Goal: Task Accomplishment & Management: Manage account settings

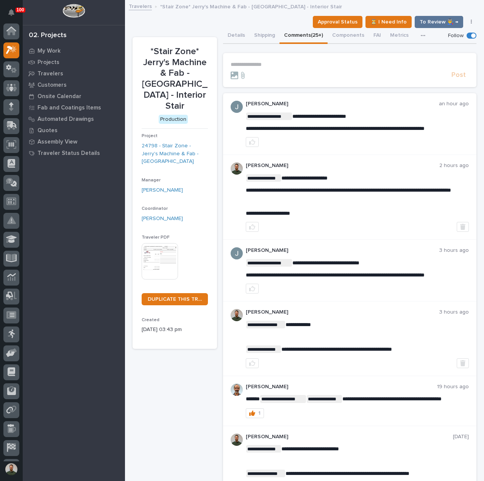
scroll to position [19, 0]
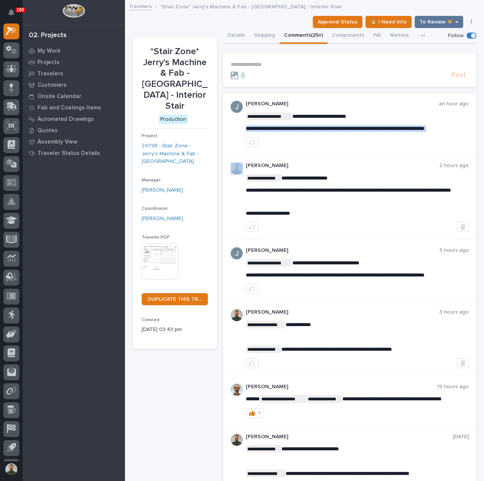
click at [329, 126] on span "**********" at bounding box center [335, 128] width 179 height 5
copy div "**********"
click at [330, 132] on p "**********" at bounding box center [357, 128] width 223 height 6
click at [268, 66] on p "**********" at bounding box center [350, 64] width 238 height 6
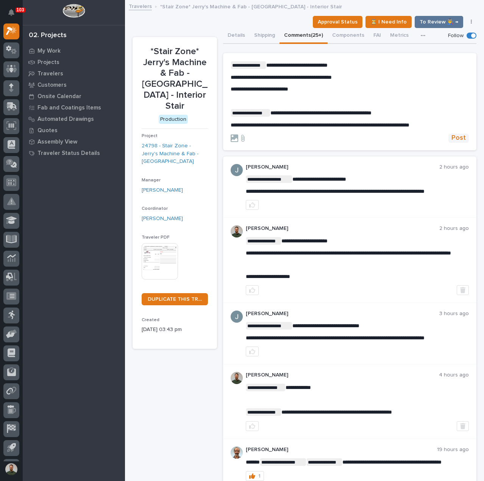
click at [458, 136] on span "Post" at bounding box center [459, 138] width 14 height 9
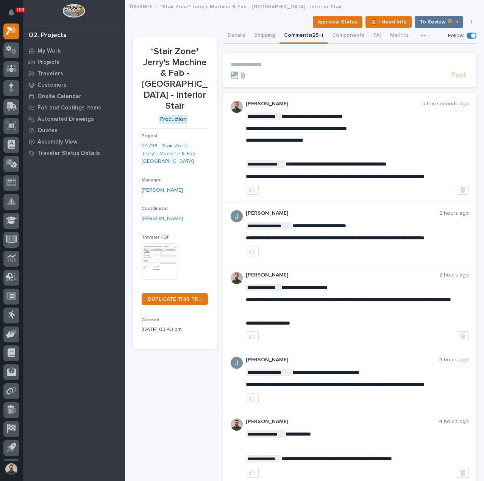
click at [231, 32] on button "Details" at bounding box center [236, 36] width 27 height 16
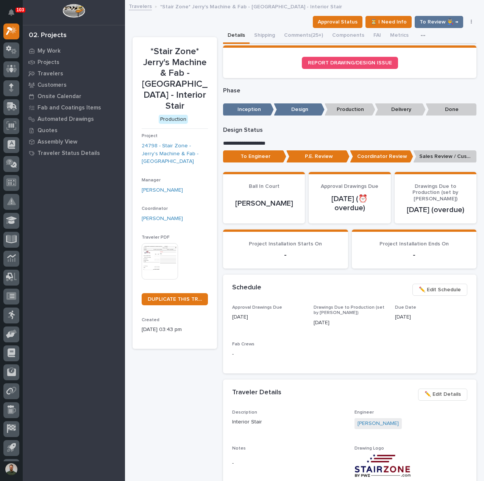
click at [423, 154] on p "Sales Review / Customer Approval" at bounding box center [445, 156] width 63 height 13
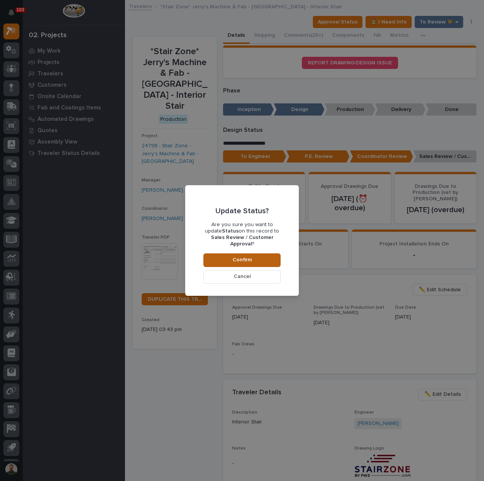
click at [263, 258] on button "Confirm" at bounding box center [242, 261] width 77 height 14
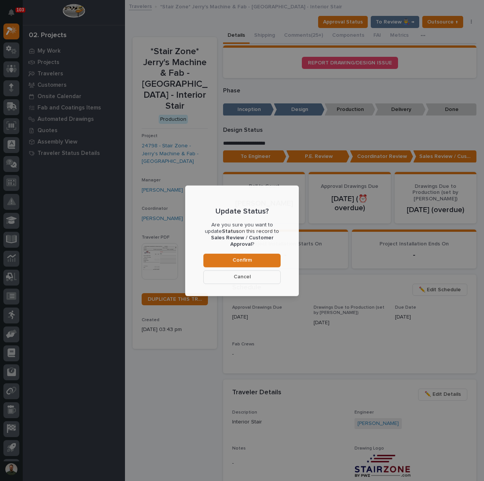
scroll to position [45, 0]
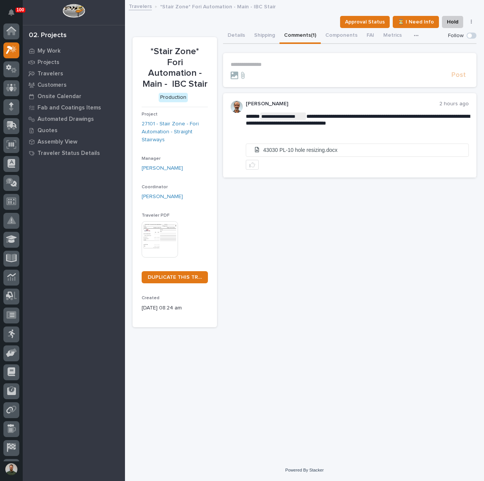
scroll to position [19, 0]
click at [54, 51] on p "My Work" at bounding box center [49, 51] width 23 height 7
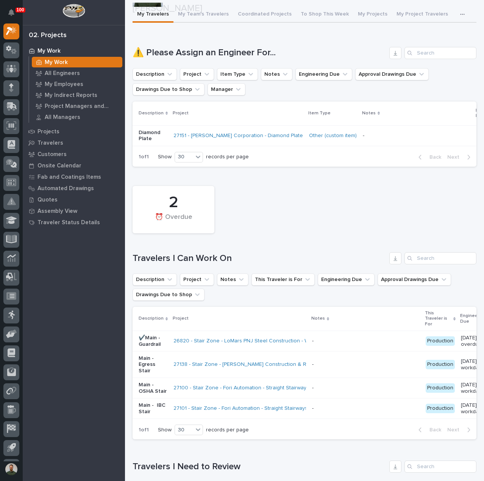
scroll to position [50, 0]
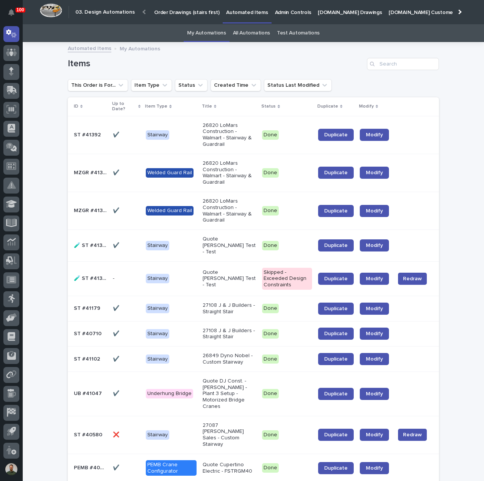
click at [239, 31] on link "All Automations" at bounding box center [251, 33] width 37 height 18
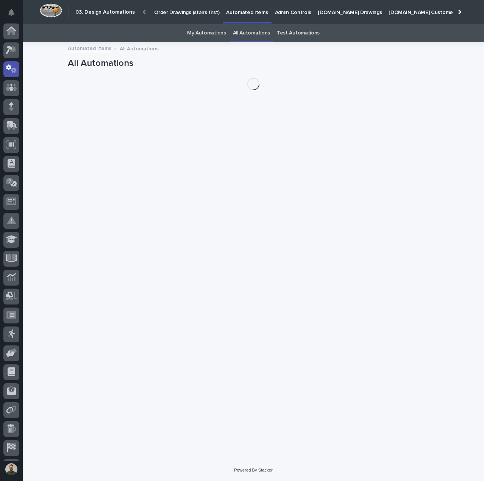
scroll to position [35, 0]
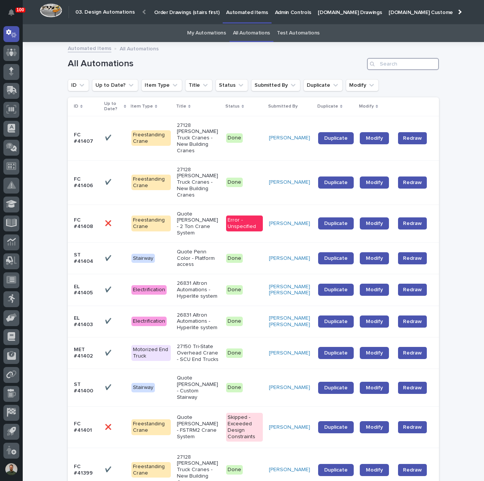
click at [418, 64] on input "Search" at bounding box center [403, 64] width 72 height 12
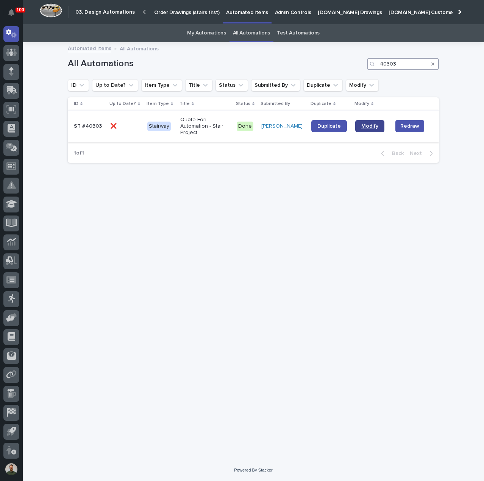
type input "40303"
click at [325, 126] on span "Duplicate" at bounding box center [330, 126] width 24 height 5
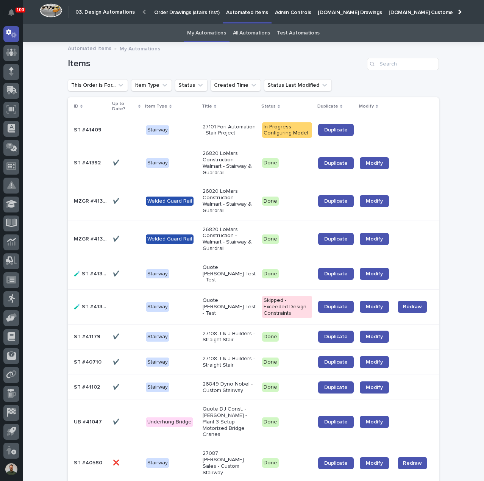
click at [101, 133] on p at bounding box center [90, 130] width 33 height 6
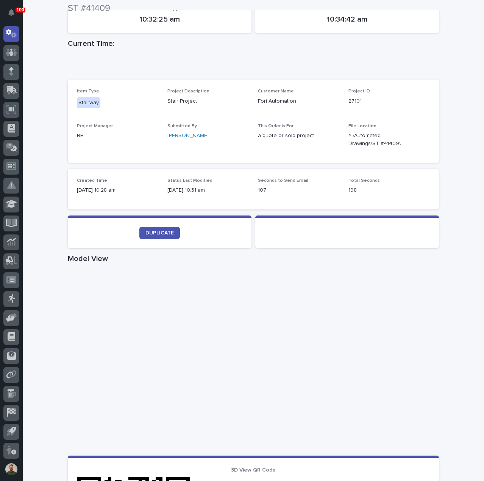
scroll to position [152, 0]
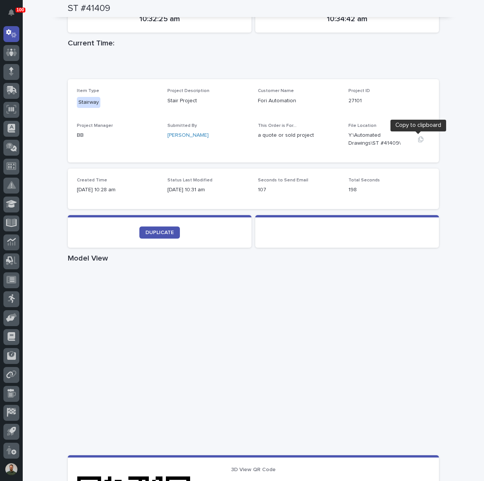
click at [419, 140] on icon "button" at bounding box center [421, 139] width 6 height 6
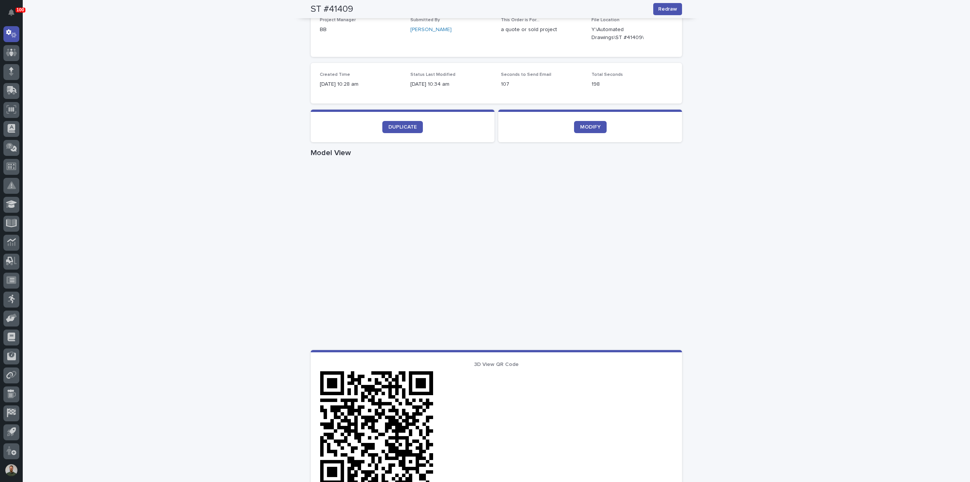
scroll to position [35, 0]
click at [395, 121] on link "DUPLICATE" at bounding box center [403, 127] width 41 height 12
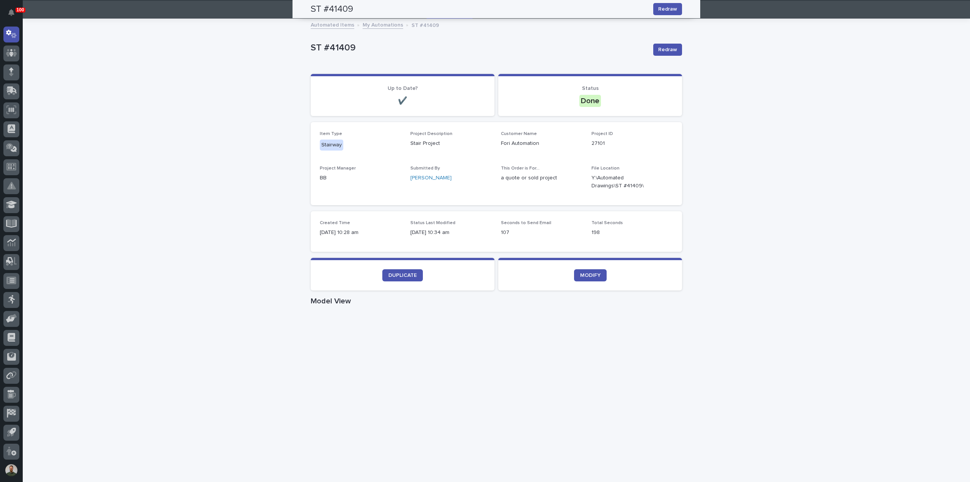
scroll to position [0, 0]
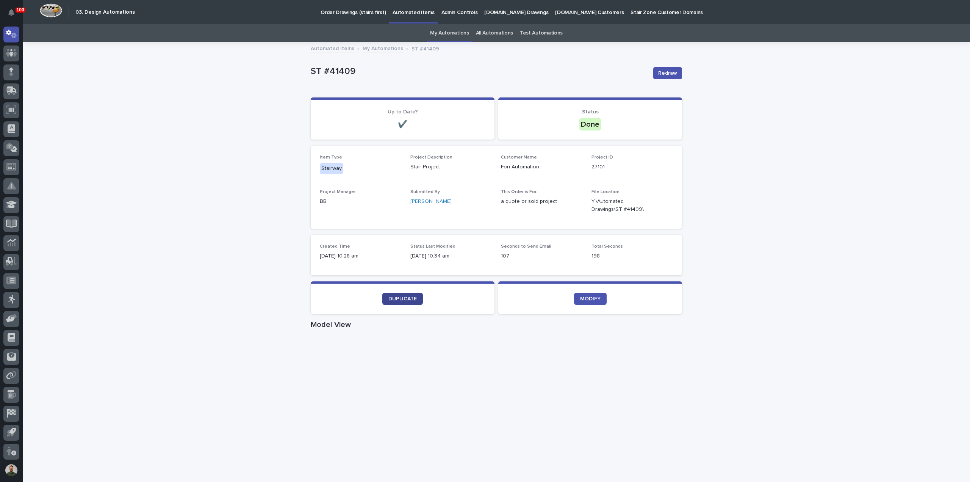
click at [389, 300] on span "DUPLICATE" at bounding box center [403, 298] width 28 height 5
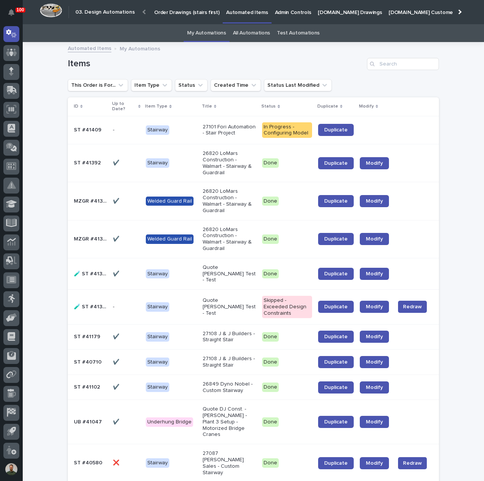
click at [252, 32] on link "All Automations" at bounding box center [251, 33] width 37 height 18
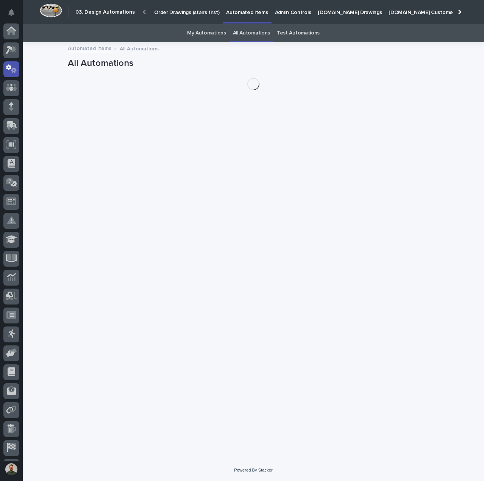
scroll to position [35, 0]
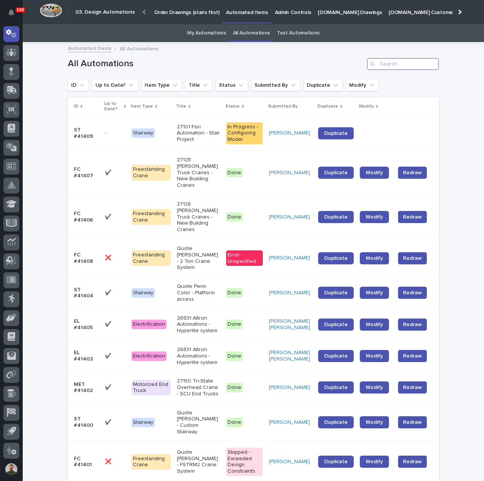
click at [401, 64] on input "Search" at bounding box center [403, 64] width 72 height 12
click at [417, 60] on input "Search" at bounding box center [403, 64] width 72 height 12
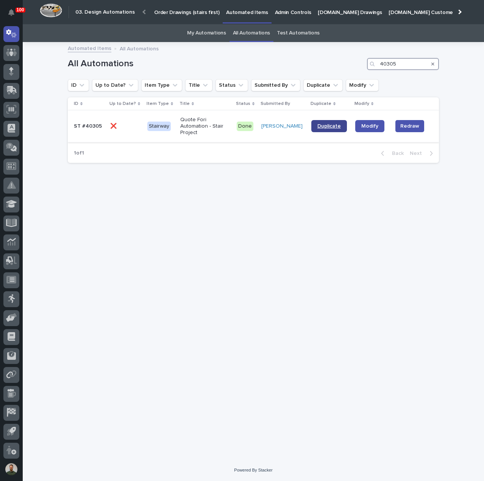
type input "40305"
click at [326, 131] on link "Duplicate" at bounding box center [330, 126] width 36 height 12
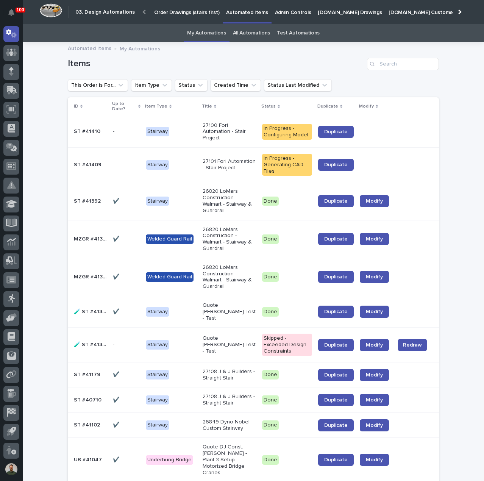
click at [78, 129] on p "ST #41410" at bounding box center [88, 131] width 28 height 8
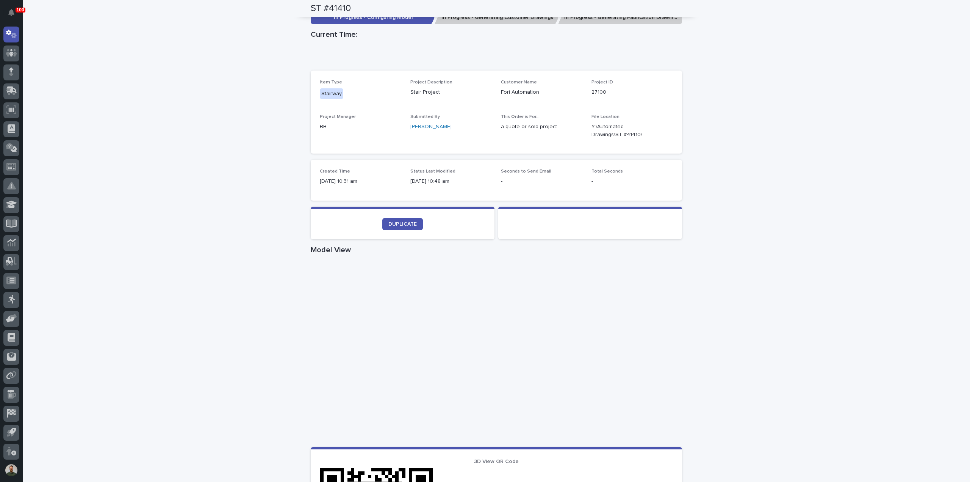
scroll to position [101, 0]
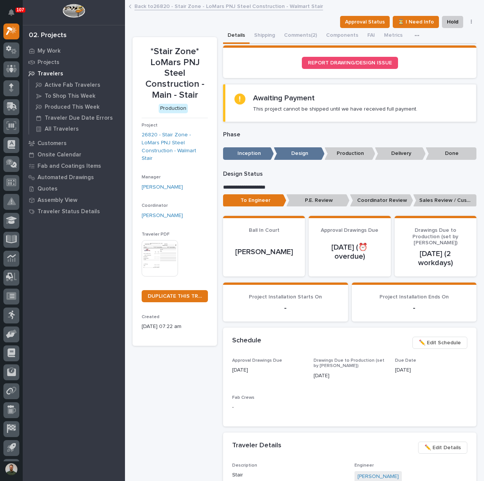
scroll to position [50, 0]
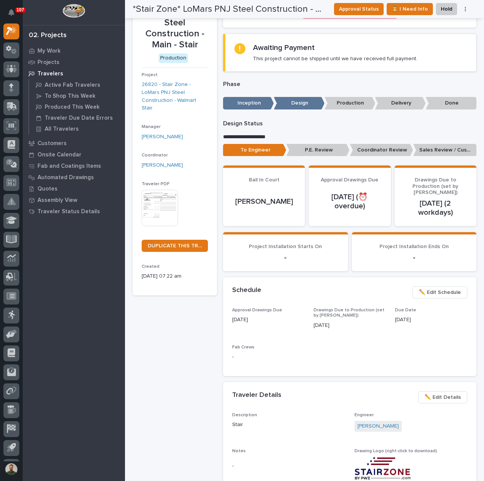
click at [445, 393] on span "✏️ Edit Details" at bounding box center [443, 397] width 36 height 9
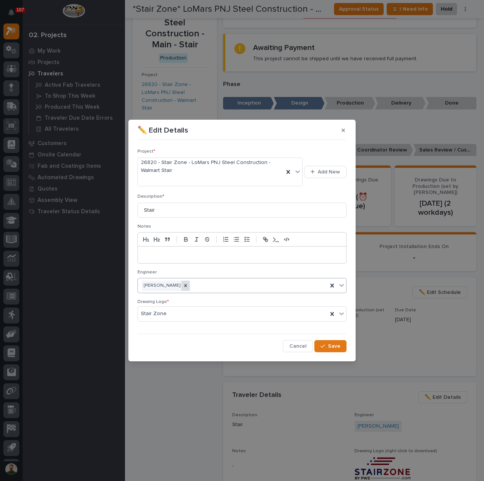
click at [190, 282] on div at bounding box center [186, 286] width 8 height 10
click at [191, 285] on div "Select..." at bounding box center [237, 286] width 199 height 13
type input "****"
click at [331, 340] on button "Save" at bounding box center [331, 346] width 32 height 12
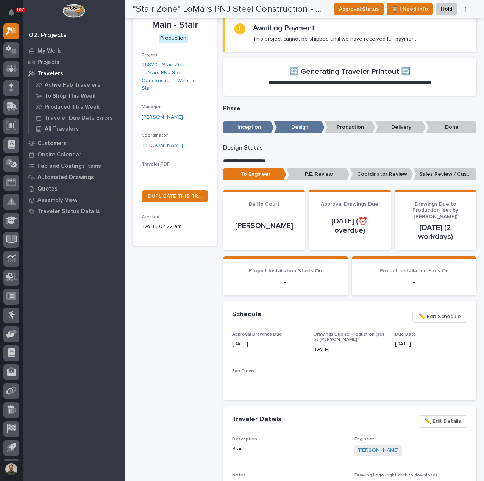
scroll to position [72, 0]
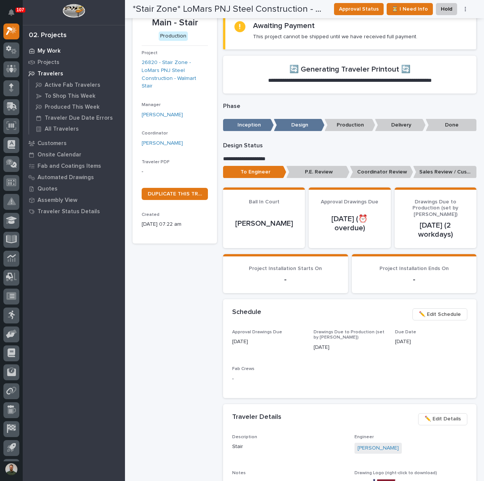
click at [52, 50] on p "My Work" at bounding box center [49, 51] width 23 height 7
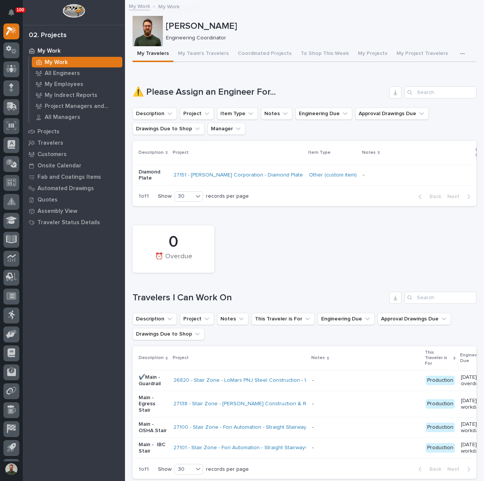
scroll to position [303, 0]
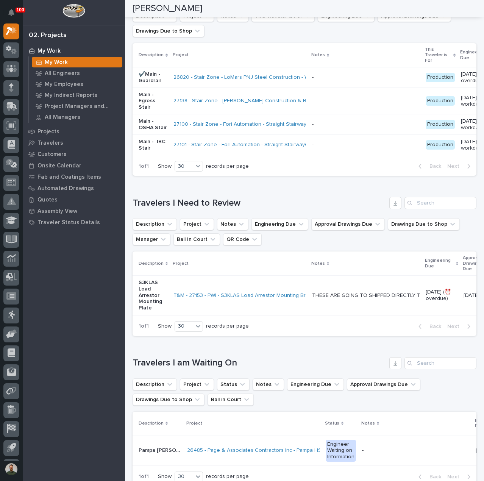
click at [149, 304] on p "S3KLAS Load Arrestor Mounting Plate" at bounding box center [153, 296] width 29 height 32
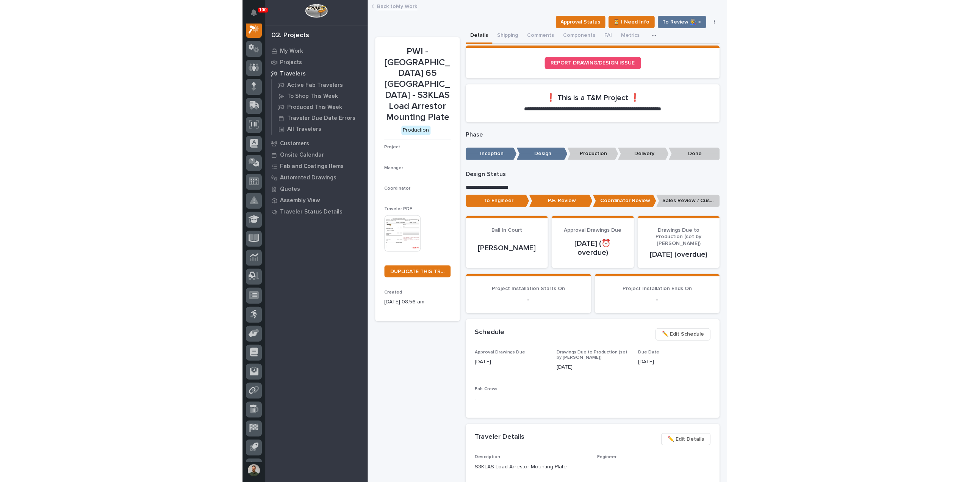
scroll to position [19, 0]
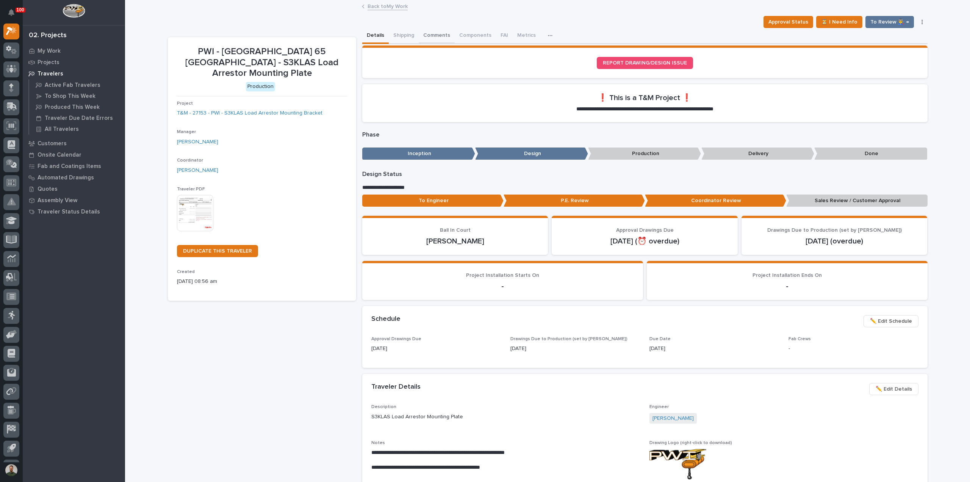
click at [438, 36] on button "Comments" at bounding box center [437, 36] width 36 height 16
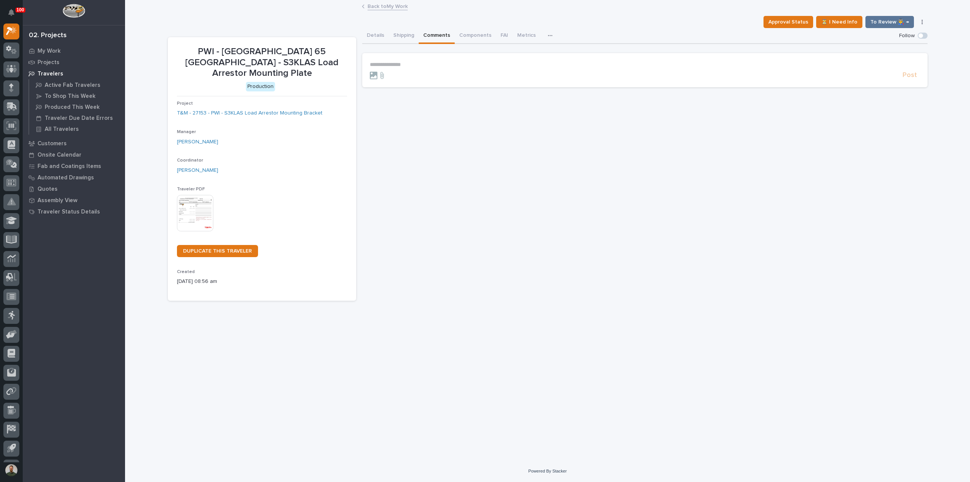
click at [437, 66] on p "**********" at bounding box center [645, 64] width 550 height 6
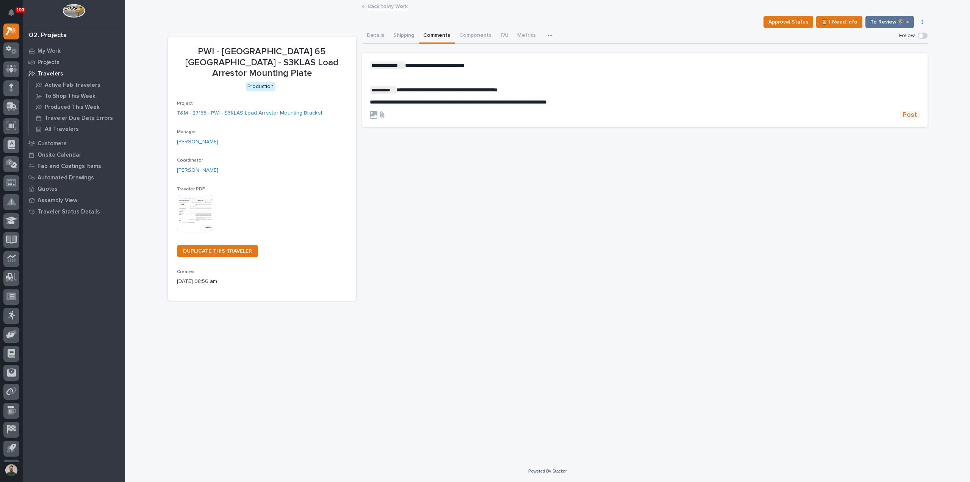
click at [484, 114] on span "Post" at bounding box center [910, 115] width 14 height 9
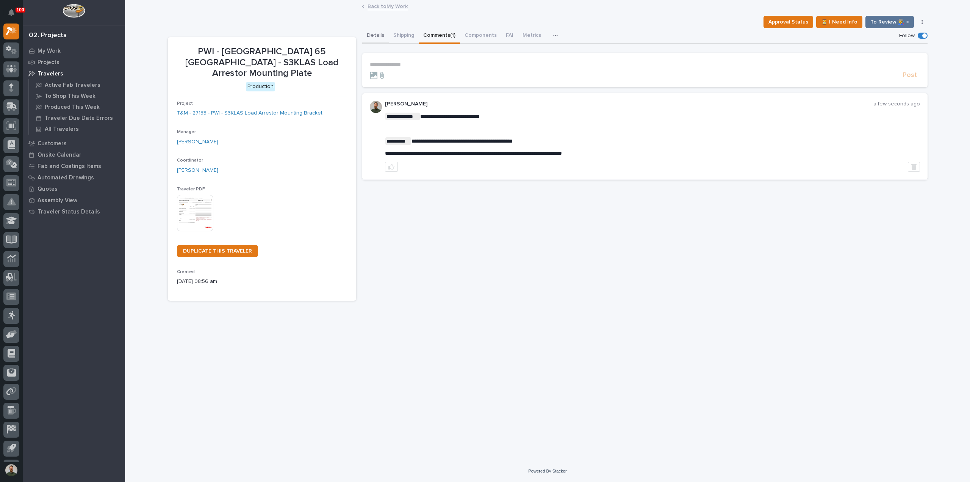
click at [373, 37] on button "Details" at bounding box center [375, 36] width 27 height 16
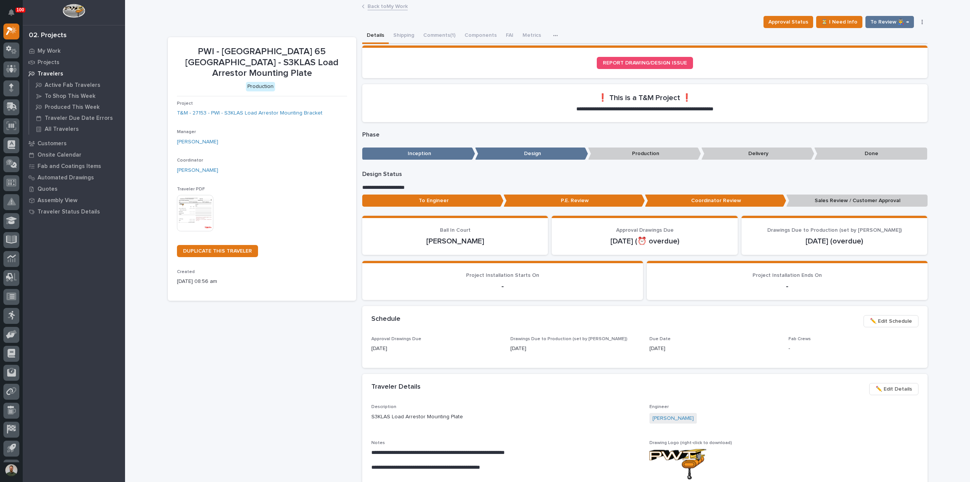
click at [484, 202] on p "Sales Review / Customer Approval" at bounding box center [857, 200] width 141 height 13
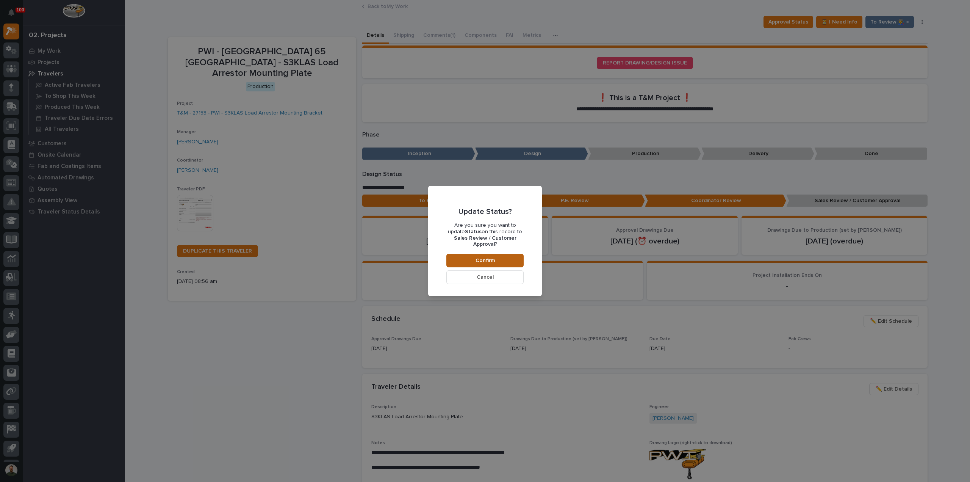
click at [455, 254] on button "Confirm" at bounding box center [485, 261] width 77 height 14
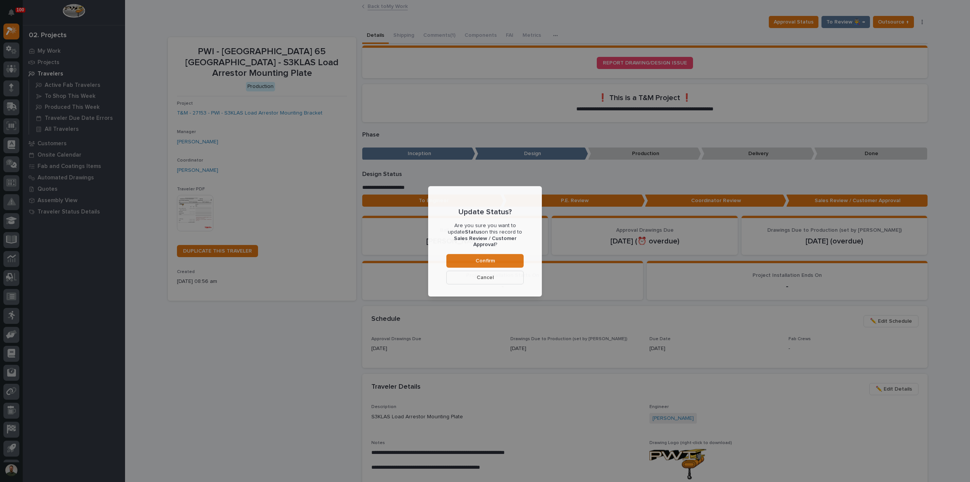
scroll to position [45, 0]
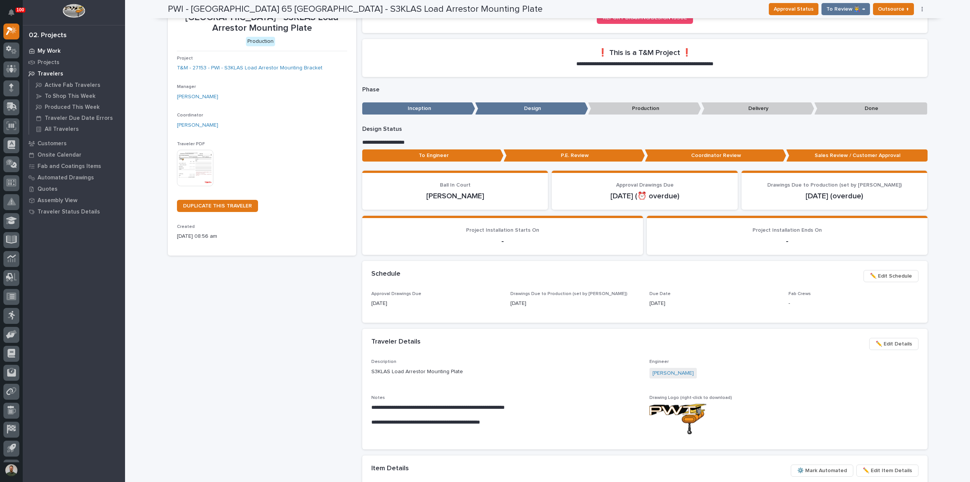
click at [47, 48] on p "My Work" at bounding box center [49, 51] width 23 height 7
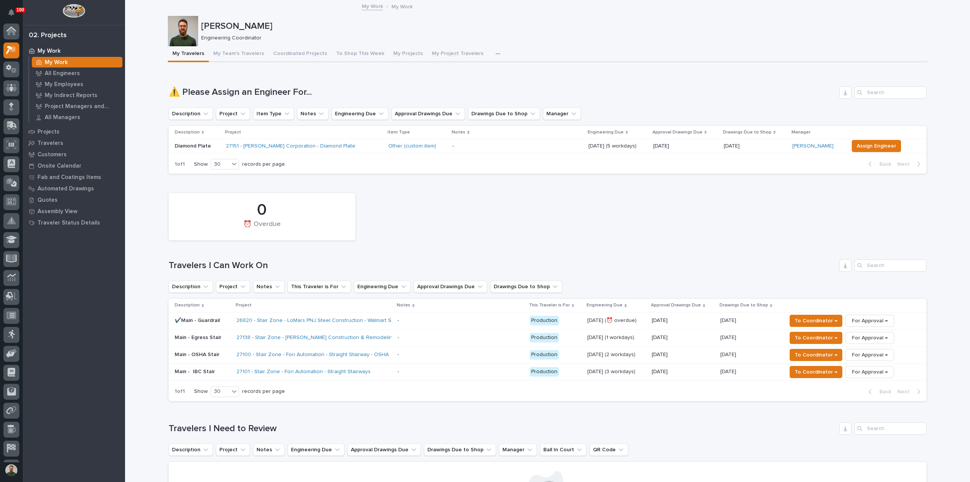
scroll to position [19, 0]
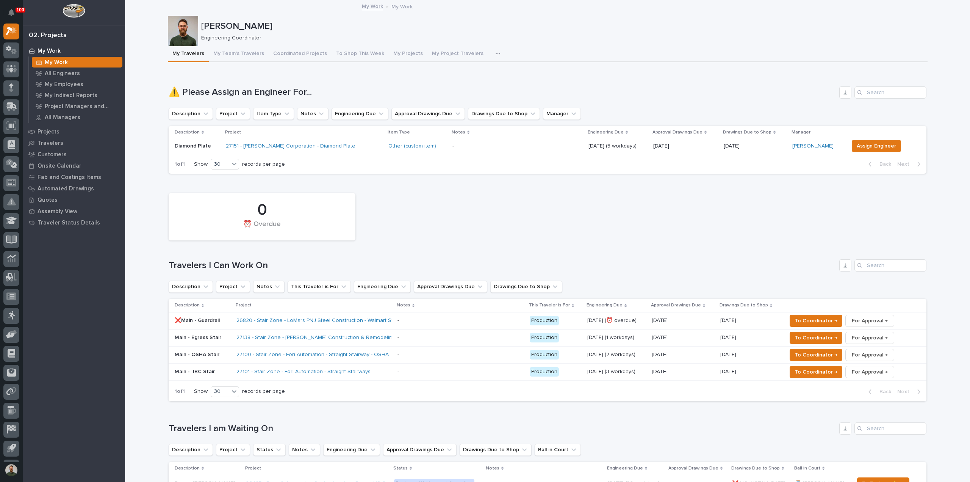
click at [196, 356] on p "Main - OSHA Stair" at bounding box center [203, 354] width 56 height 6
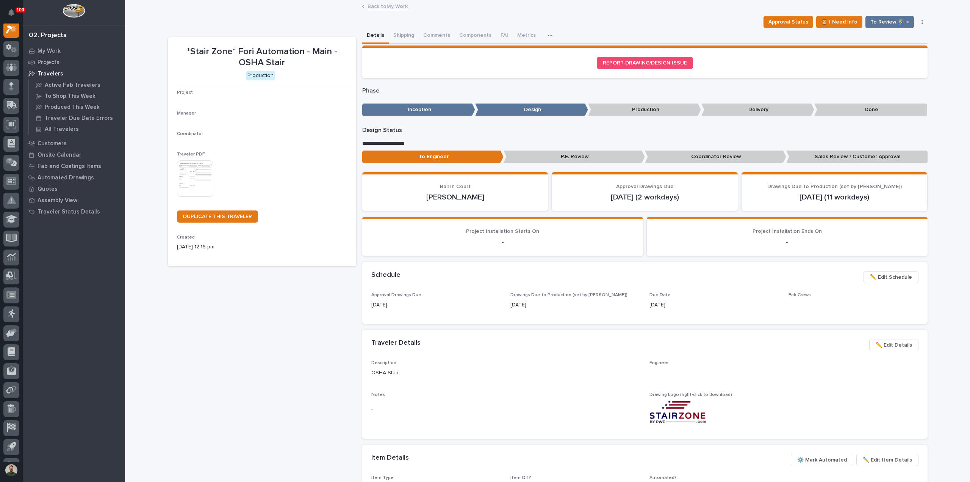
scroll to position [19, 0]
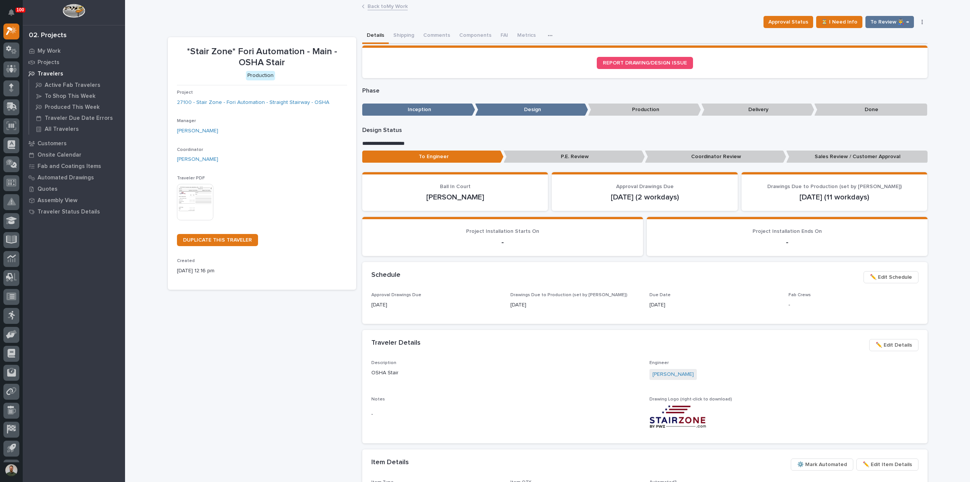
click at [484, 345] on span "✏️ Edit Details" at bounding box center [894, 344] width 36 height 9
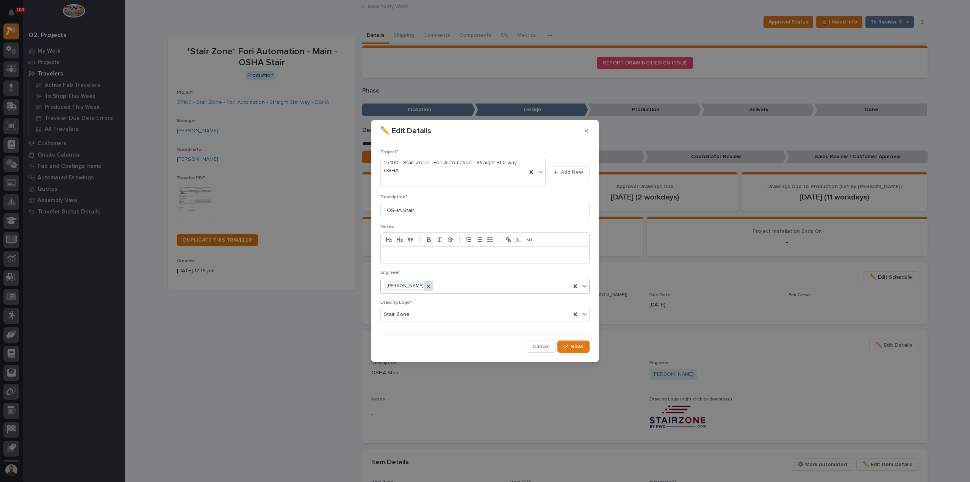
click at [429, 290] on div at bounding box center [429, 286] width 8 height 10
click at [436, 287] on div "Select..." at bounding box center [480, 286] width 199 height 13
type input "****"
click at [484, 344] on div "button" at bounding box center [568, 346] width 8 height 5
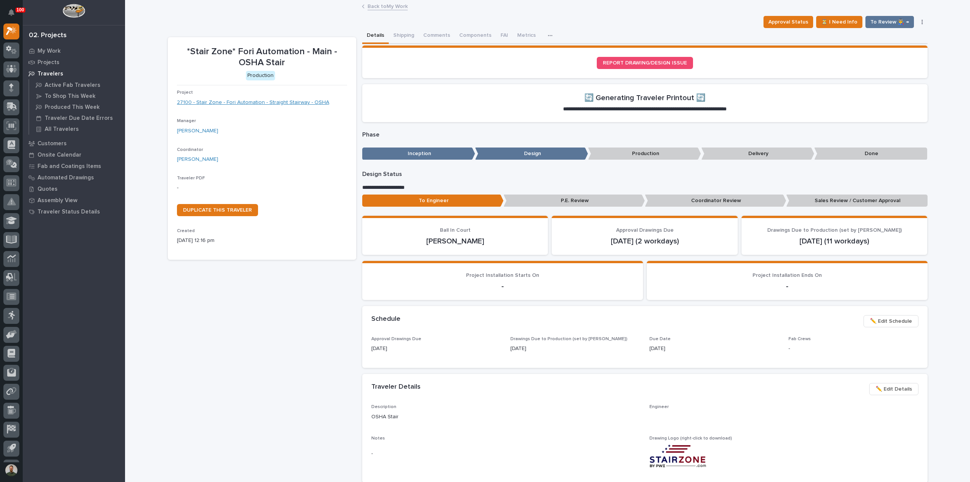
click at [268, 105] on link "27100 - Stair Zone - Fori Automation - Straight Stairway - OSHA" at bounding box center [253, 103] width 152 height 8
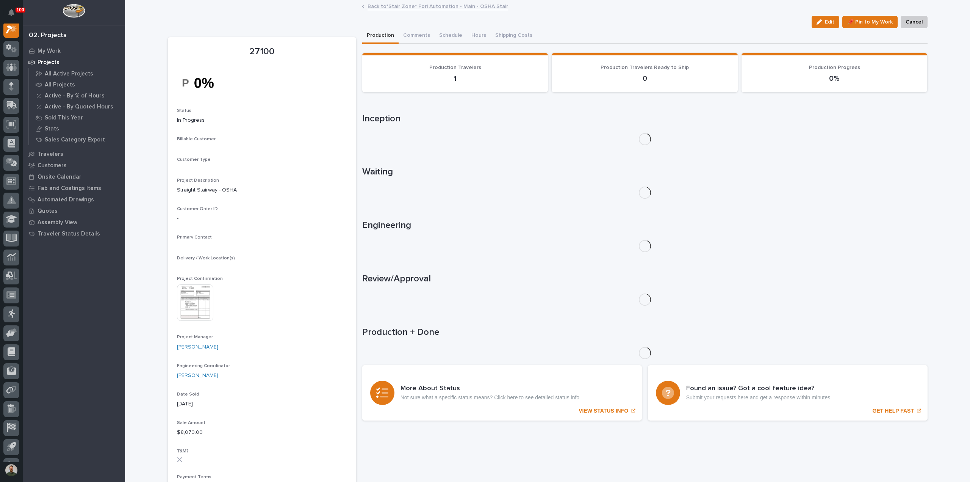
scroll to position [19, 0]
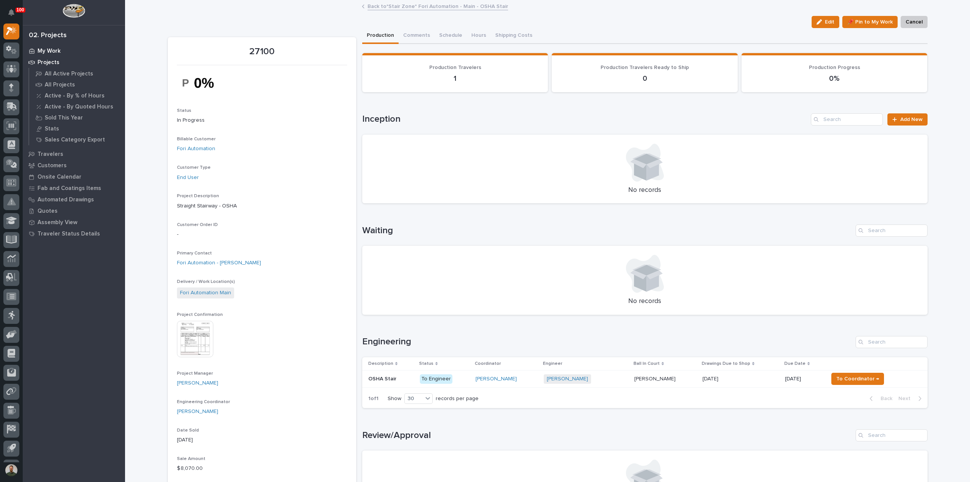
click at [47, 52] on p "My Work" at bounding box center [49, 51] width 23 height 7
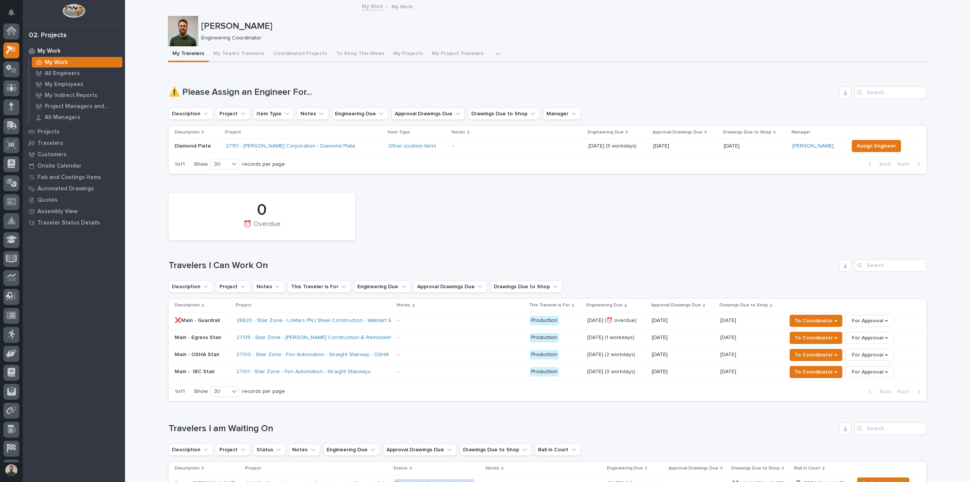
scroll to position [19, 0]
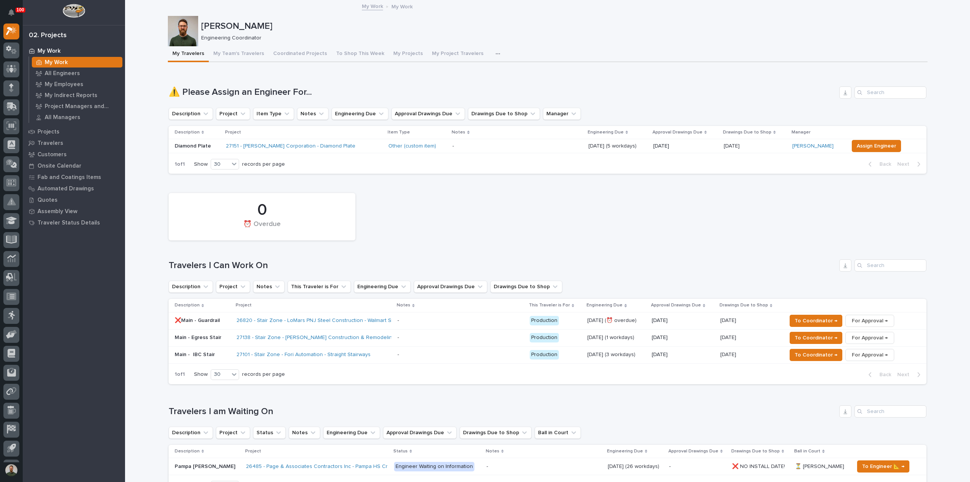
click at [194, 356] on p "Main - IBC Stair" at bounding box center [203, 354] width 56 height 6
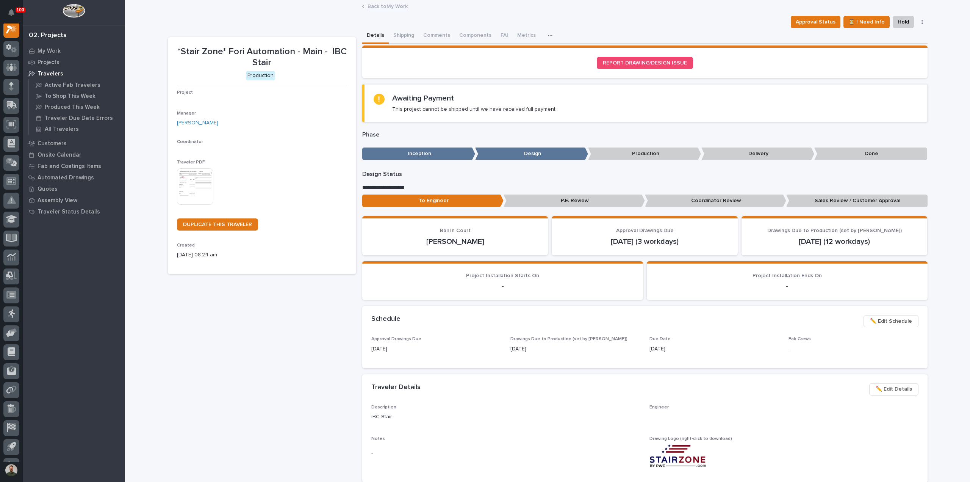
scroll to position [19, 0]
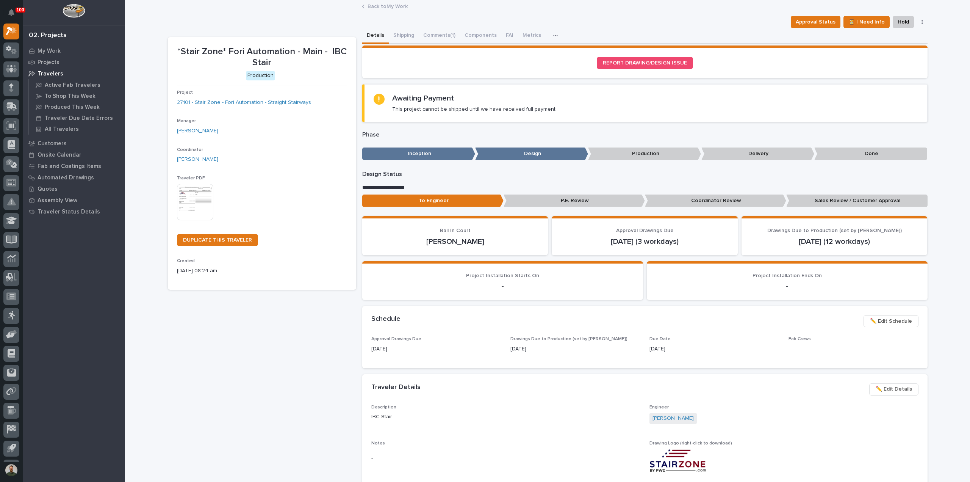
click at [484, 388] on span "✏️ Edit Details" at bounding box center [894, 388] width 36 height 9
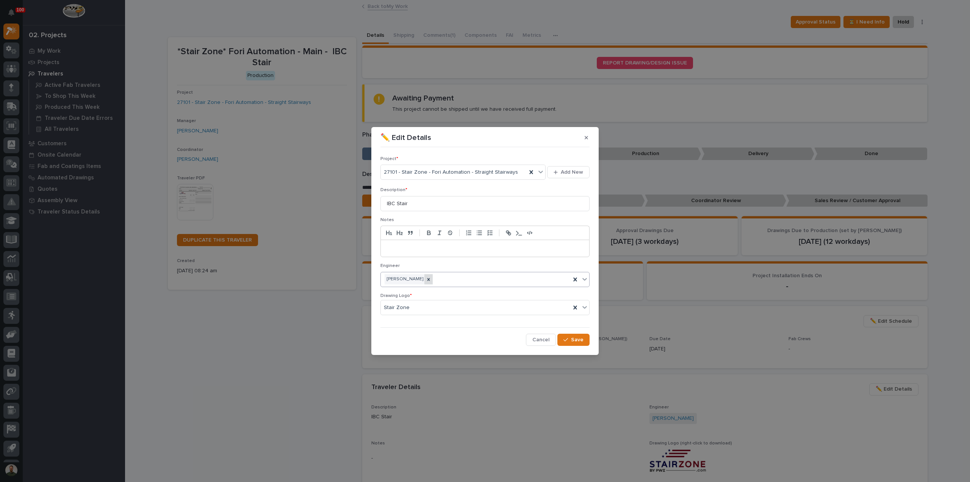
click at [426, 280] on div at bounding box center [429, 279] width 8 height 10
click at [432, 280] on div "Select..." at bounding box center [480, 279] width 199 height 13
type input "****"
click at [484, 342] on span "Save" at bounding box center [577, 339] width 13 height 7
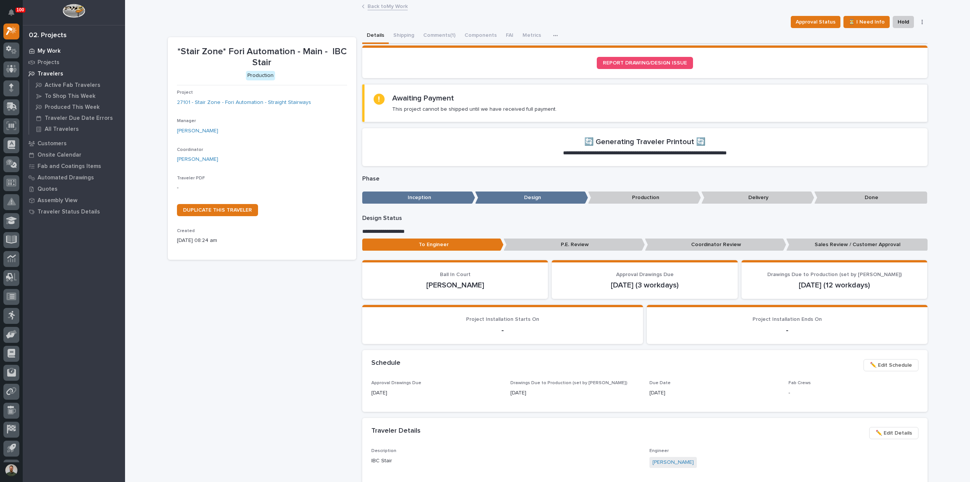
click at [51, 53] on p "My Work" at bounding box center [49, 51] width 23 height 7
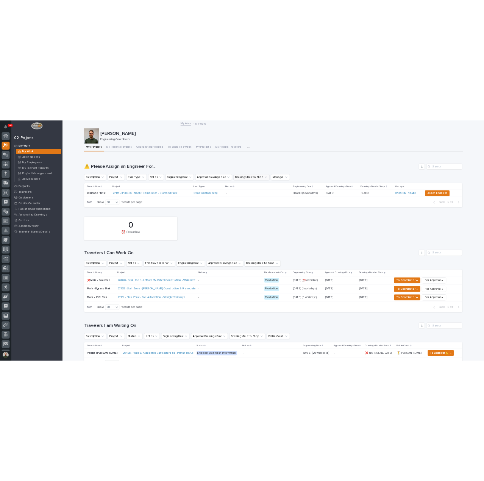
scroll to position [19, 0]
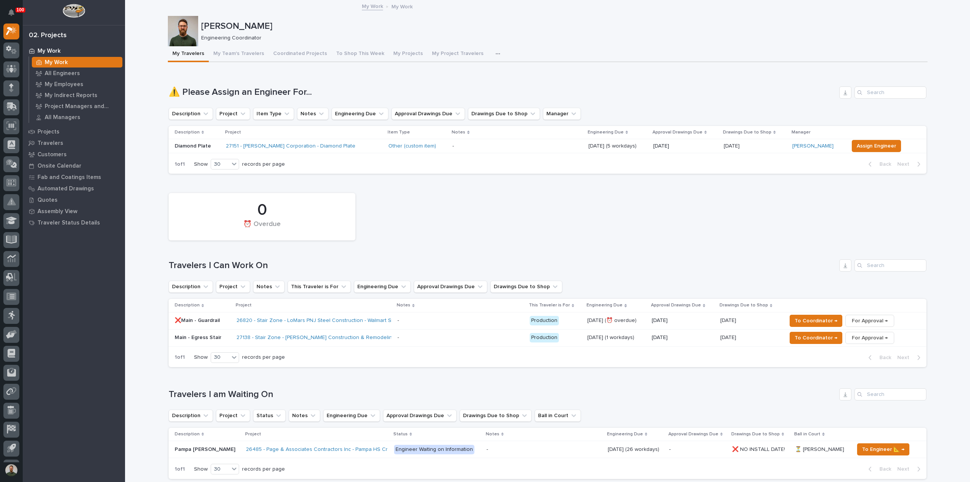
click at [257, 392] on h1 "Travelers I am Waiting On" at bounding box center [503, 394] width 668 height 11
click at [260, 384] on div "Loading... Saving… Travelers I am Waiting On Description Project Status Notes E…" at bounding box center [548, 429] width 758 height 112
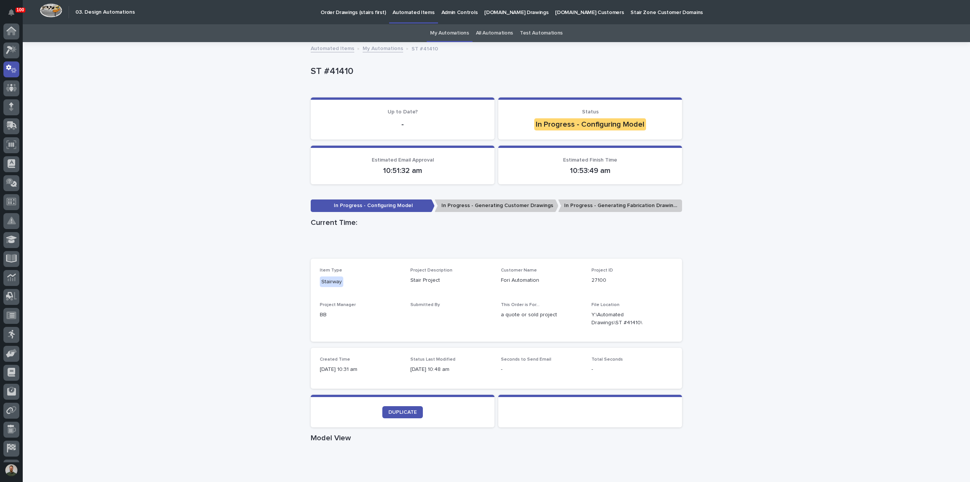
scroll to position [35, 0]
click at [389, 408] on link "DUPLICATE" at bounding box center [403, 412] width 41 height 12
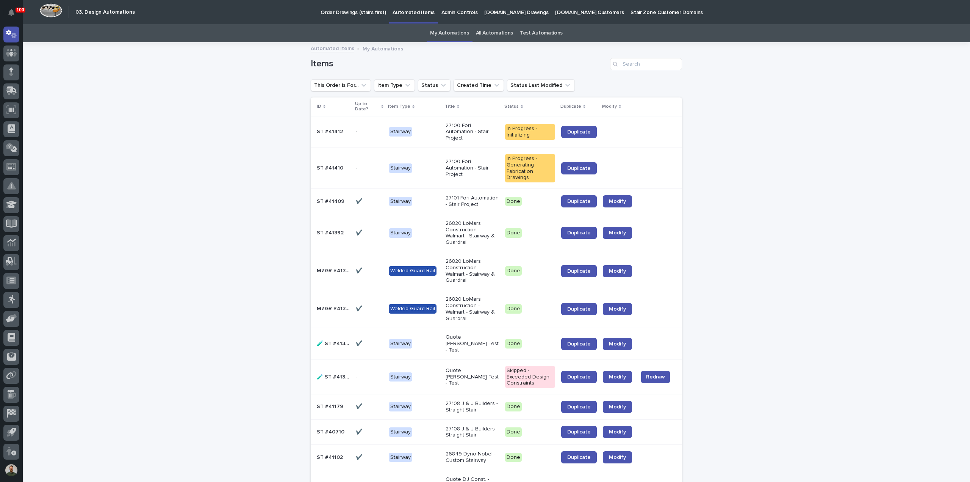
click at [338, 136] on div "ST #41412 ST #41412" at bounding box center [333, 131] width 33 height 13
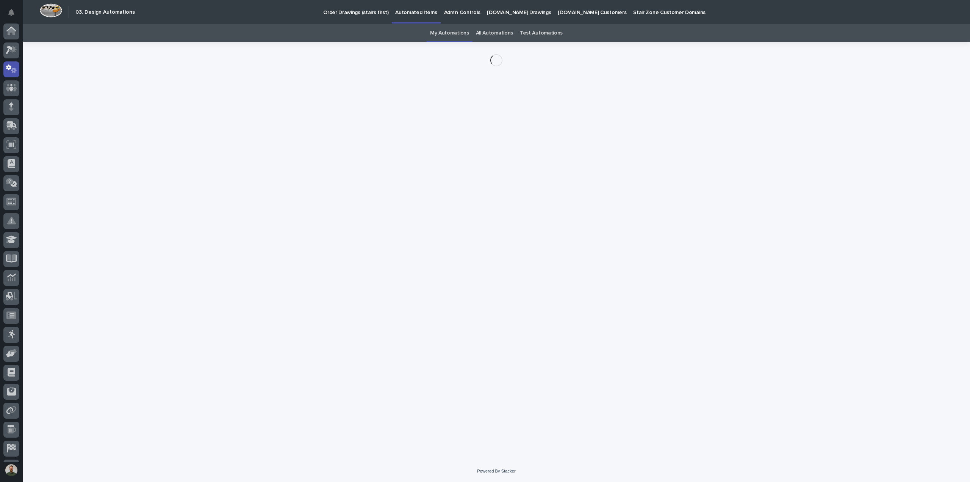
scroll to position [35, 0]
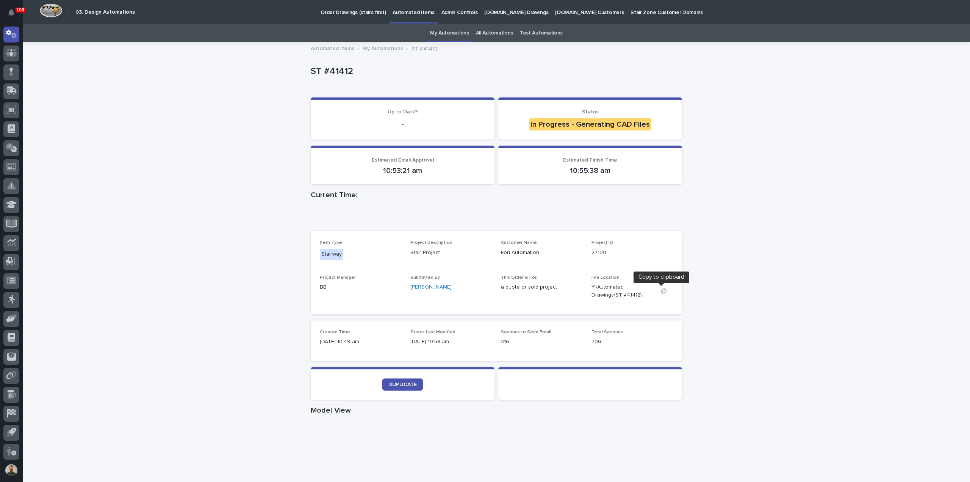
click at [662, 292] on icon "button" at bounding box center [664, 291] width 5 height 6
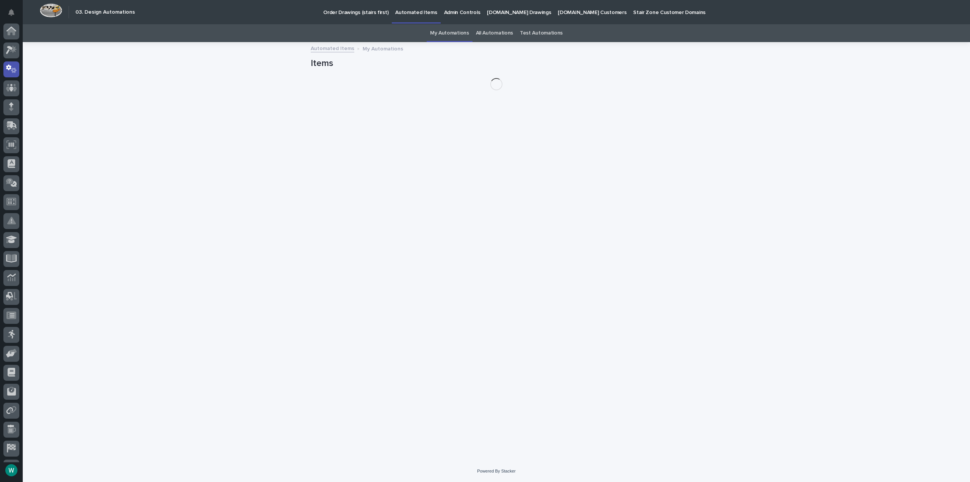
scroll to position [35, 0]
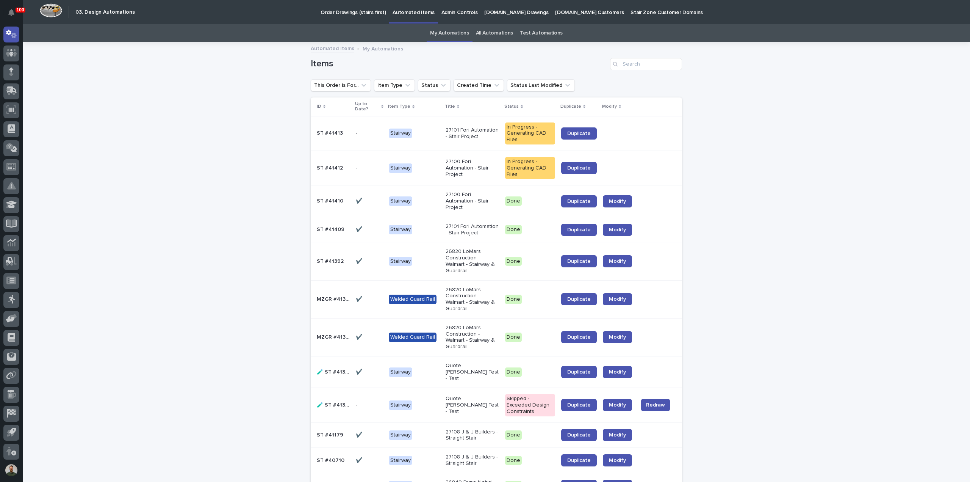
click at [336, 136] on p "ST #41413" at bounding box center [331, 133] width 28 height 8
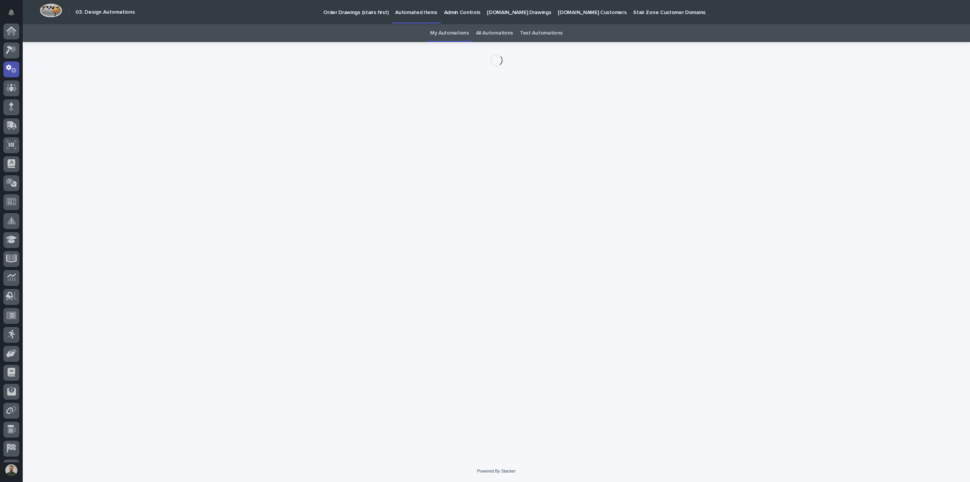
scroll to position [35, 0]
